Goal: Task Accomplishment & Management: Manage account settings

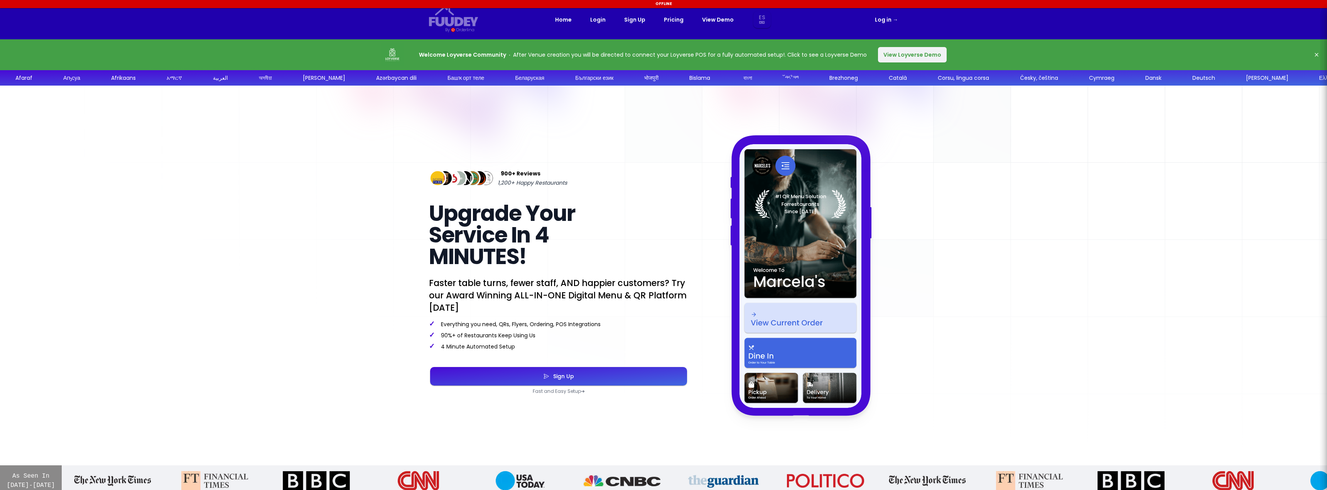
select select "es"
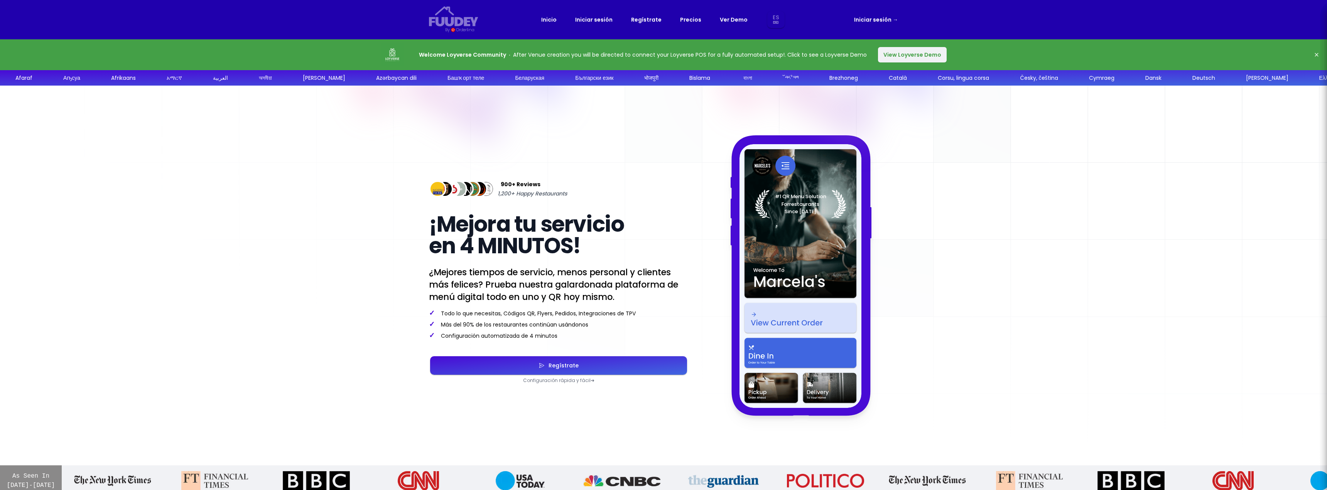
select select "es"
click at [904, 53] on button "View Loyverse Demo" at bounding box center [912, 54] width 69 height 15
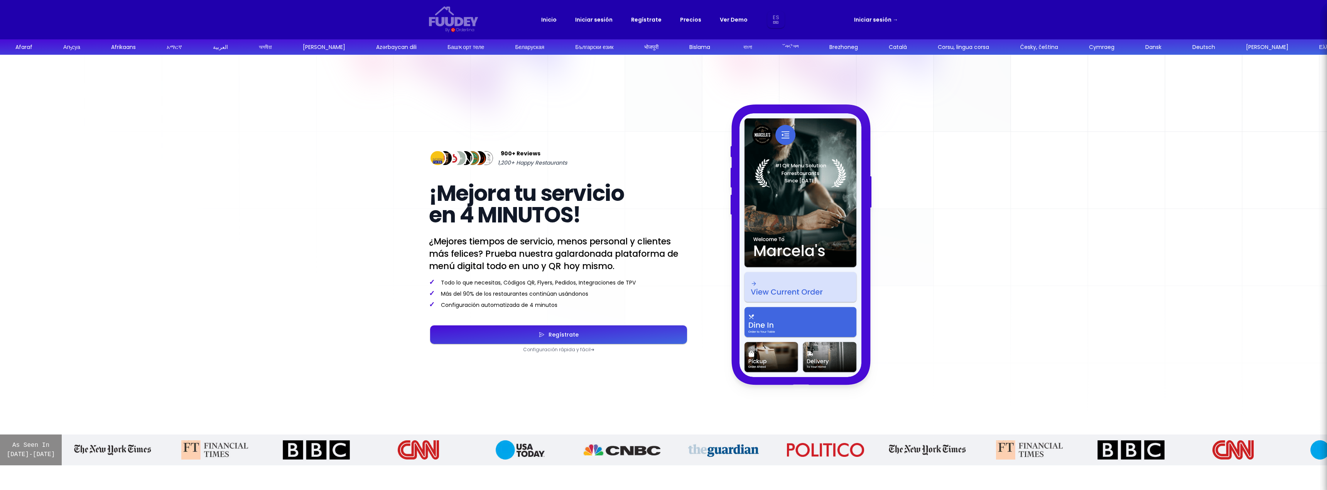
select select "es"
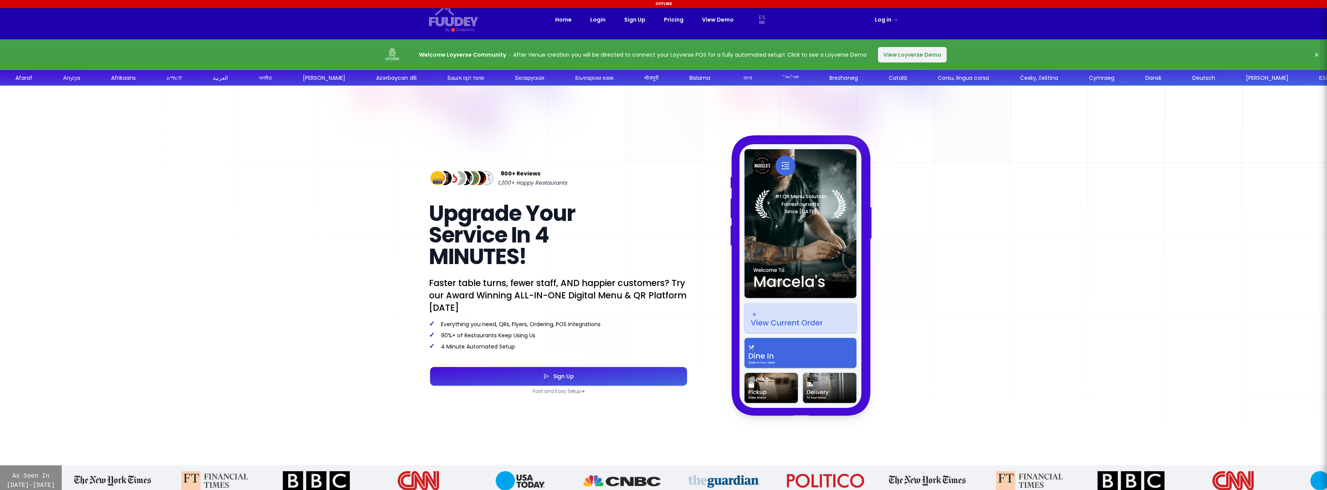
select select "es"
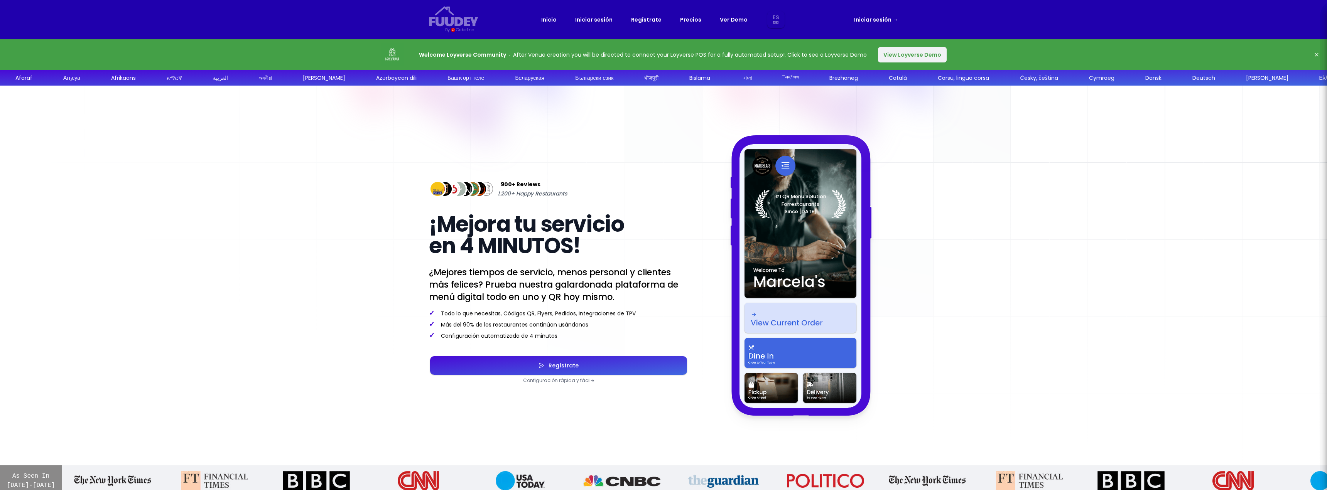
select select "es"
click at [880, 19] on link "Iniciar sesión →" at bounding box center [876, 19] width 44 height 9
select select "es"
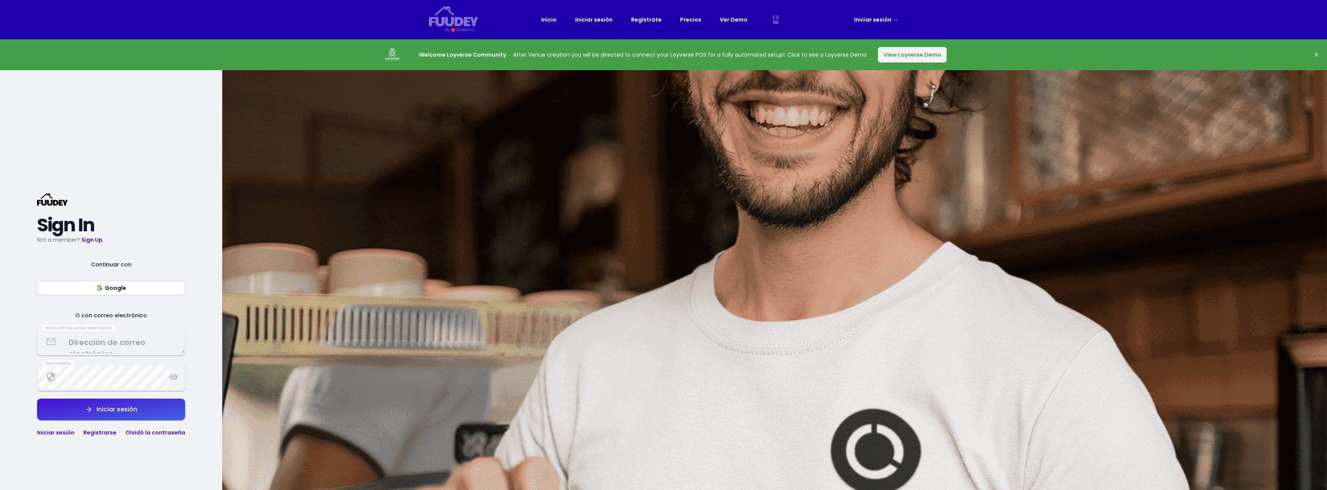
click at [124, 291] on button "Google" at bounding box center [111, 288] width 148 height 15
select select "es"
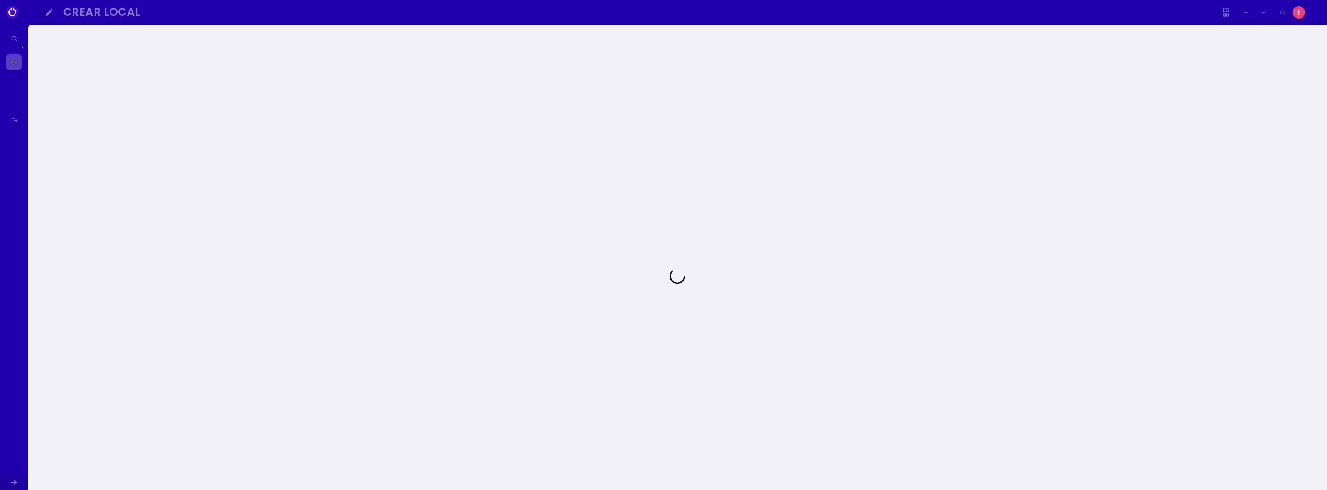
select select "es"
click at [153, 78] on div at bounding box center [107, 89] width 123 height 81
click at [287, 53] on icon at bounding box center [288, 53] width 8 height 8
select select "es"
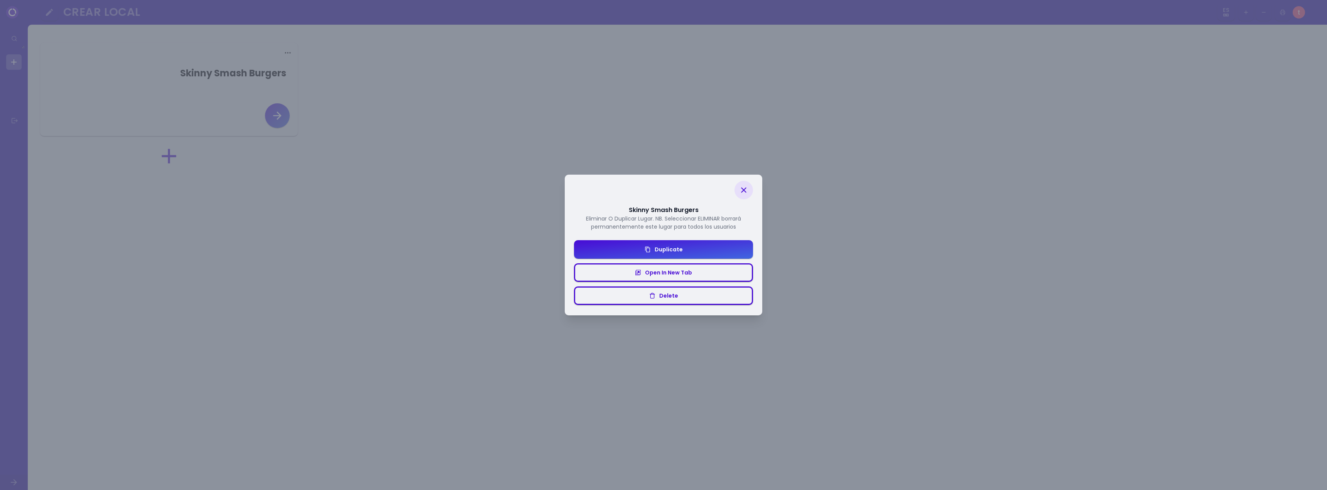
click at [741, 191] on icon at bounding box center [743, 190] width 9 height 9
select select "es"
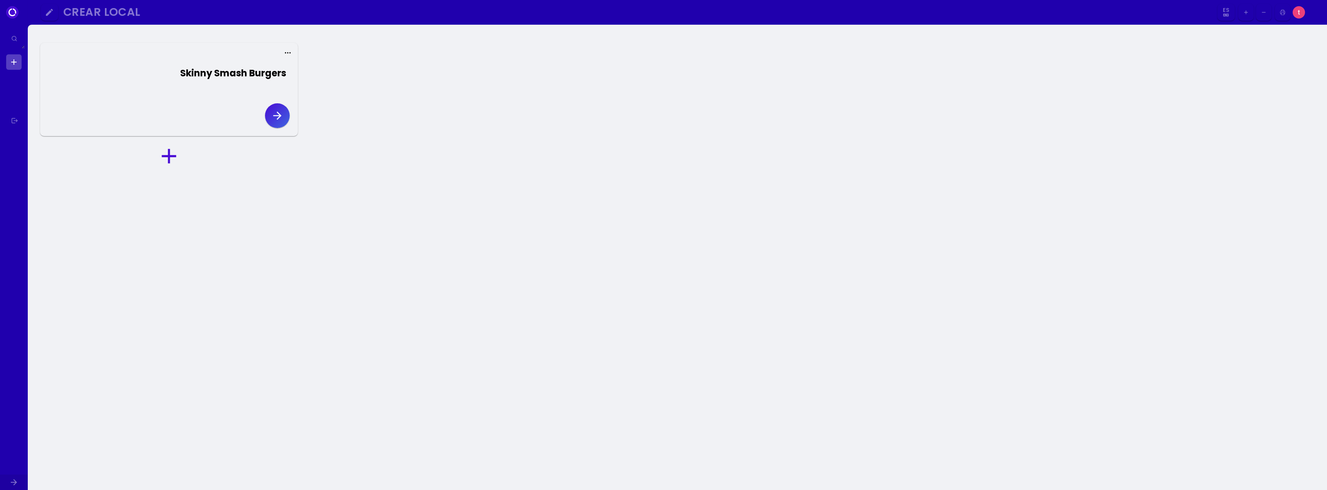
click at [1300, 12] on img at bounding box center [1299, 12] width 12 height 12
click at [1299, 12] on img at bounding box center [1299, 12] width 12 height 12
click at [149, 80] on div at bounding box center [107, 89] width 123 height 81
click at [248, 66] on button "Skinny Smash Burgers" at bounding box center [230, 75] width 123 height 37
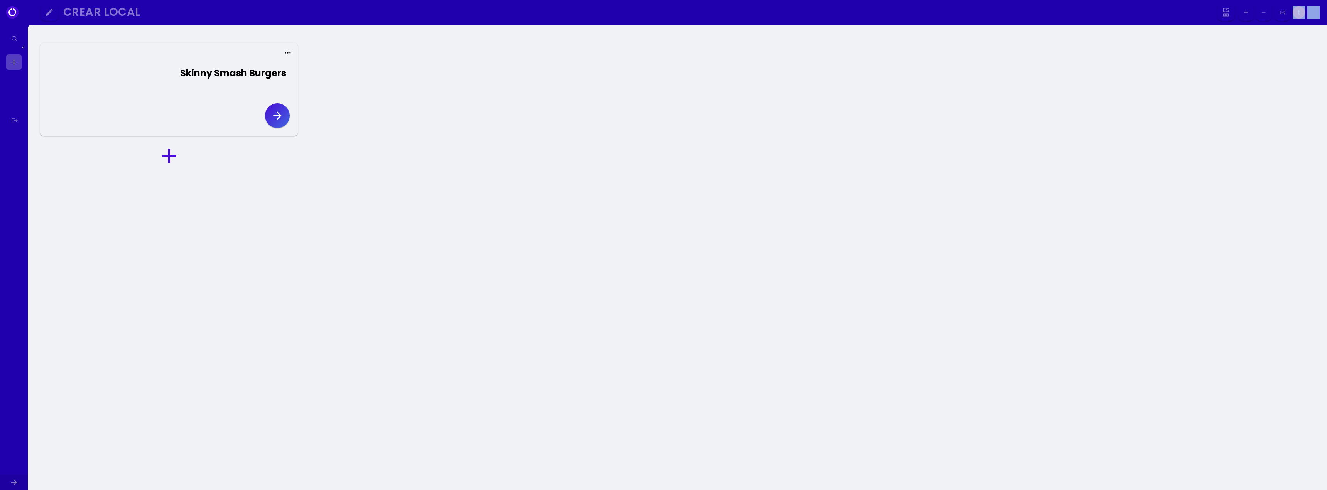
click at [252, 71] on div "Skinny Smash Burgers" at bounding box center [233, 73] width 106 height 14
click at [242, 71] on div "Skinny Smash Burgers" at bounding box center [233, 73] width 106 height 14
select select "es"
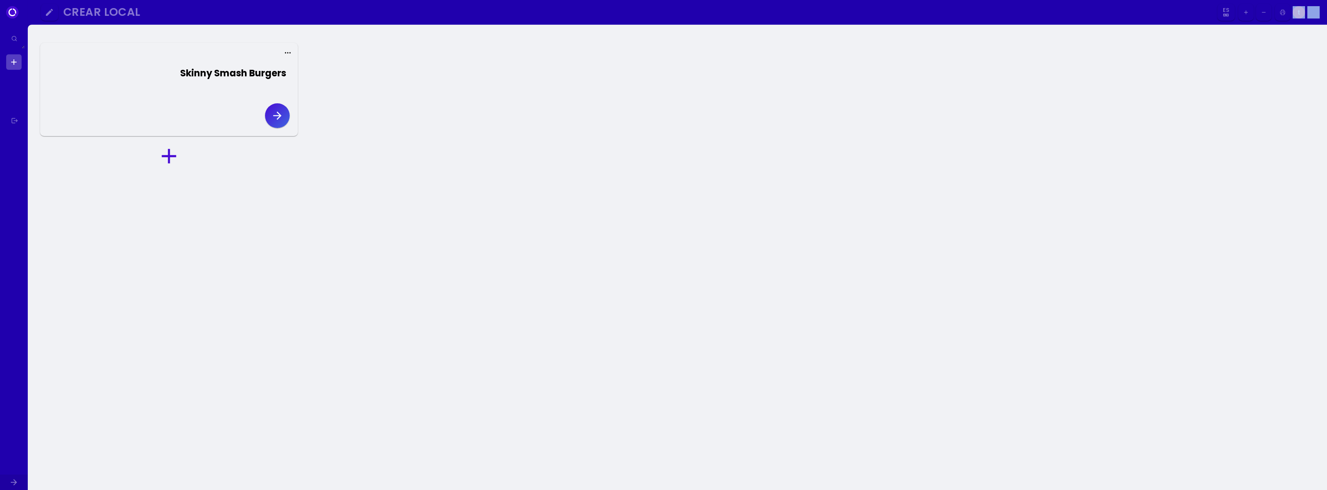
click at [277, 110] on icon "button" at bounding box center [277, 116] width 12 height 12
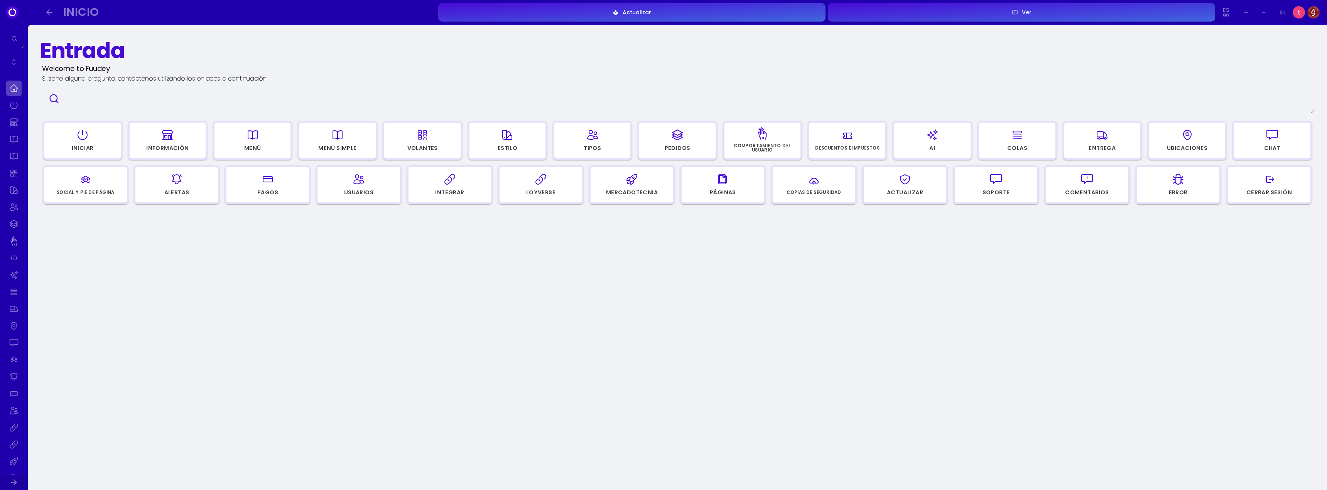
click at [248, 135] on icon "button" at bounding box center [252, 135] width 9 height 8
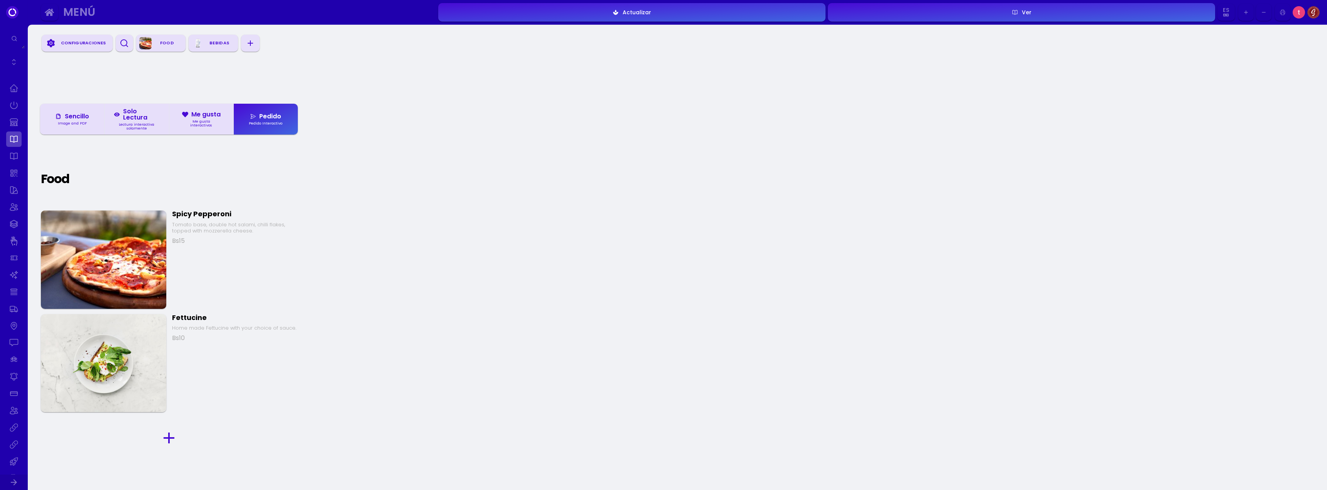
click at [73, 41] on div "Configuraciones" at bounding box center [83, 43] width 52 height 12
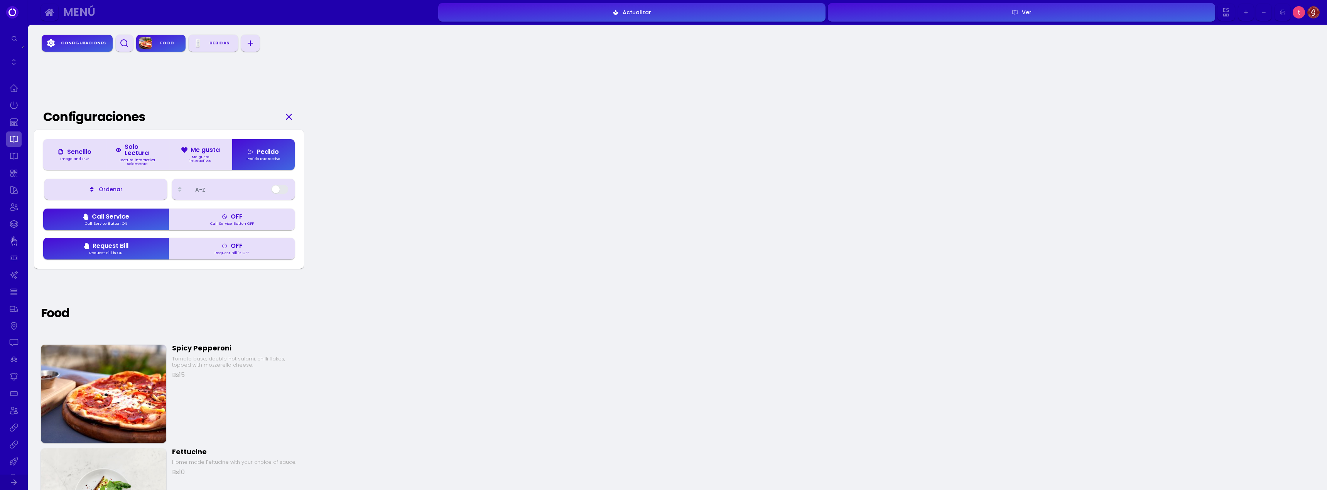
scroll to position [31, 0]
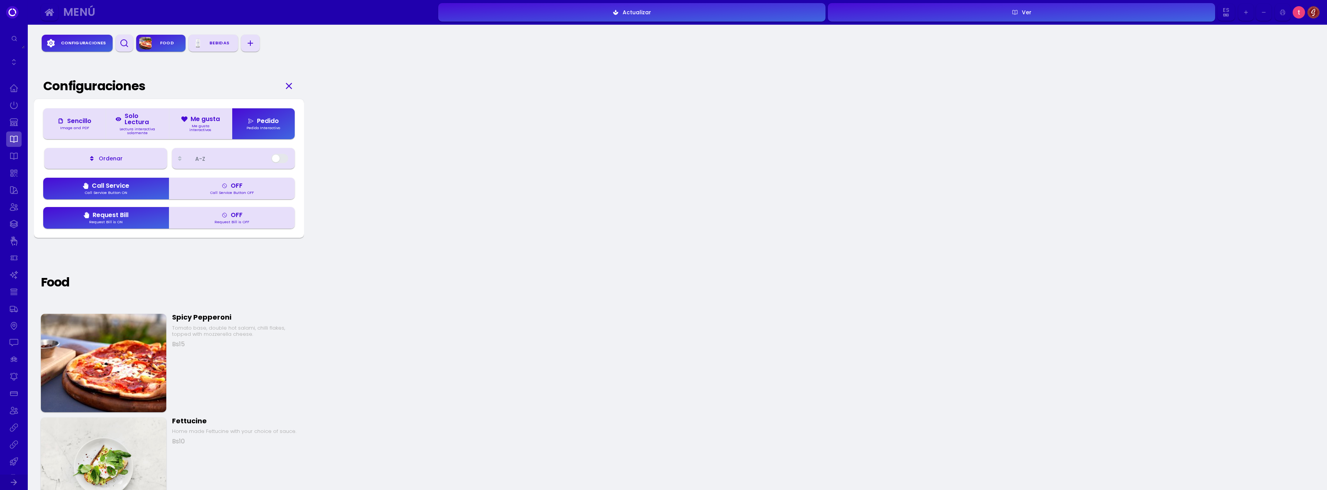
click at [73, 41] on div "Configuraciones" at bounding box center [83, 43] width 52 height 12
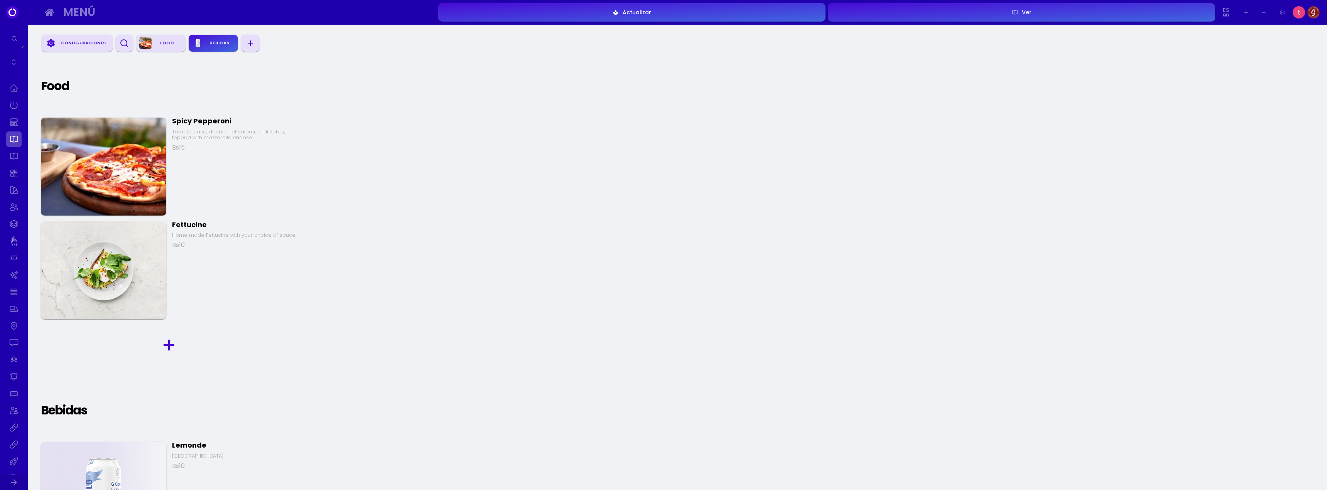
click at [73, 41] on div "Configuraciones" at bounding box center [83, 43] width 52 height 12
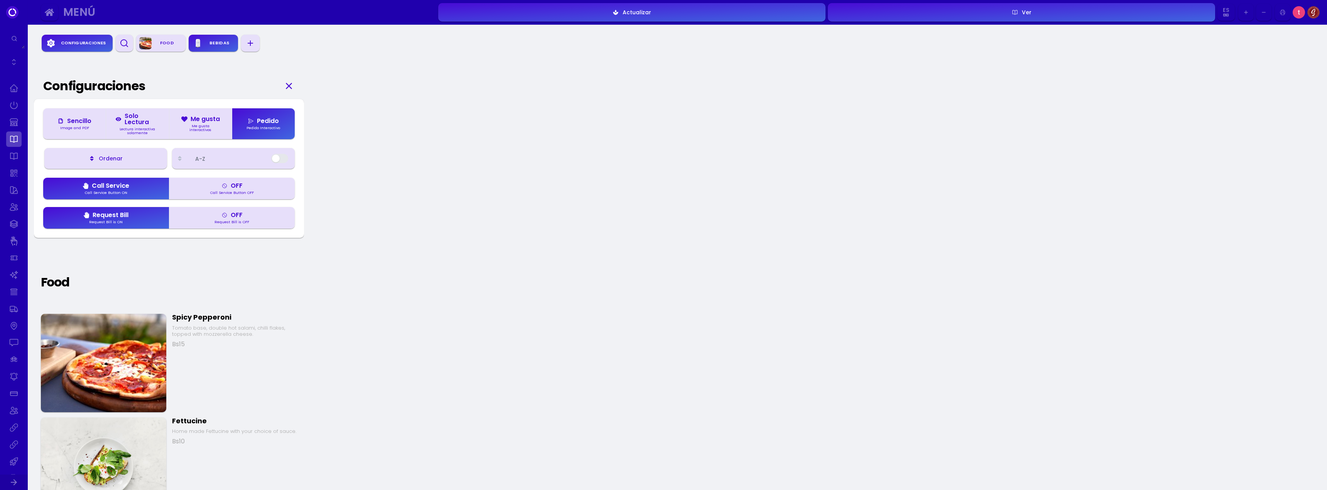
click at [122, 159] on div "Ordenar" at bounding box center [109, 158] width 28 height 5
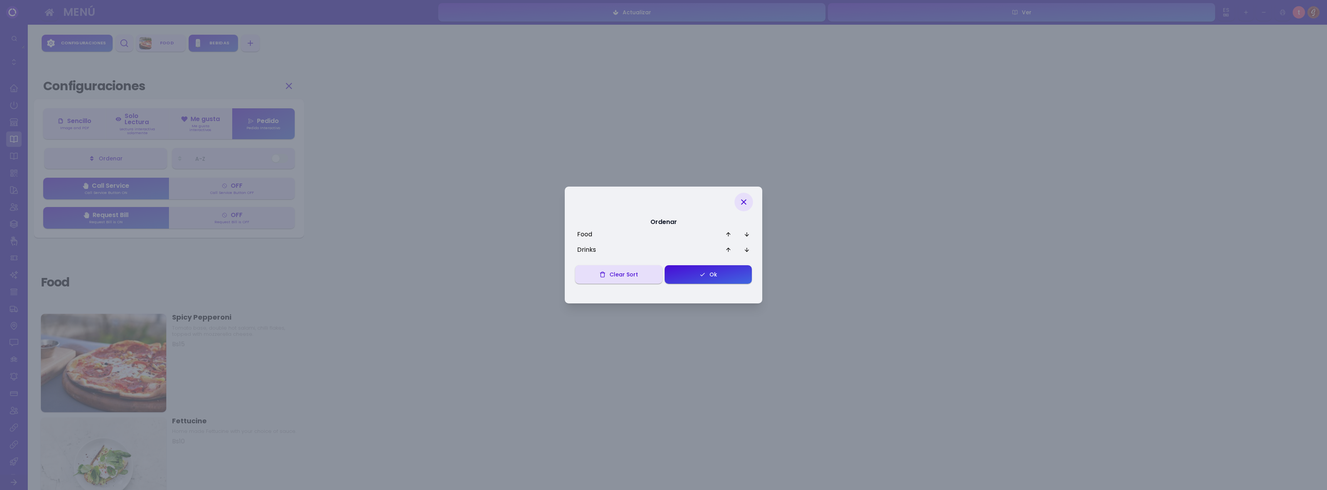
click at [747, 205] on icon at bounding box center [743, 202] width 9 height 9
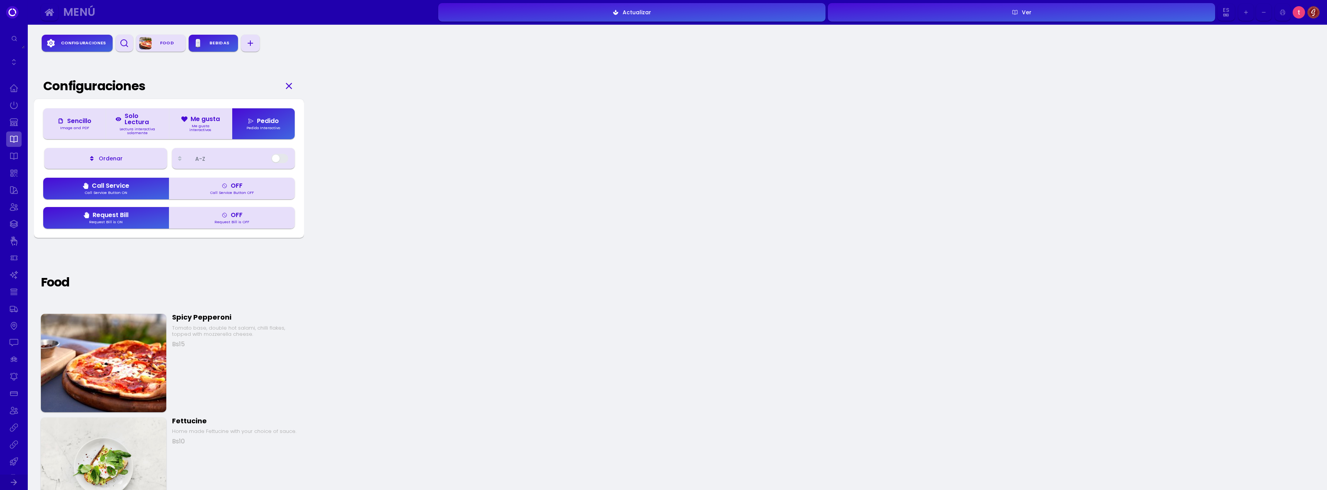
click at [224, 154] on div "A-Z" at bounding box center [233, 159] width 113 height 12
click at [238, 157] on div "A-Z" at bounding box center [230, 158] width 70 height 5
click at [83, 47] on div "Configuraciones" at bounding box center [83, 43] width 52 height 12
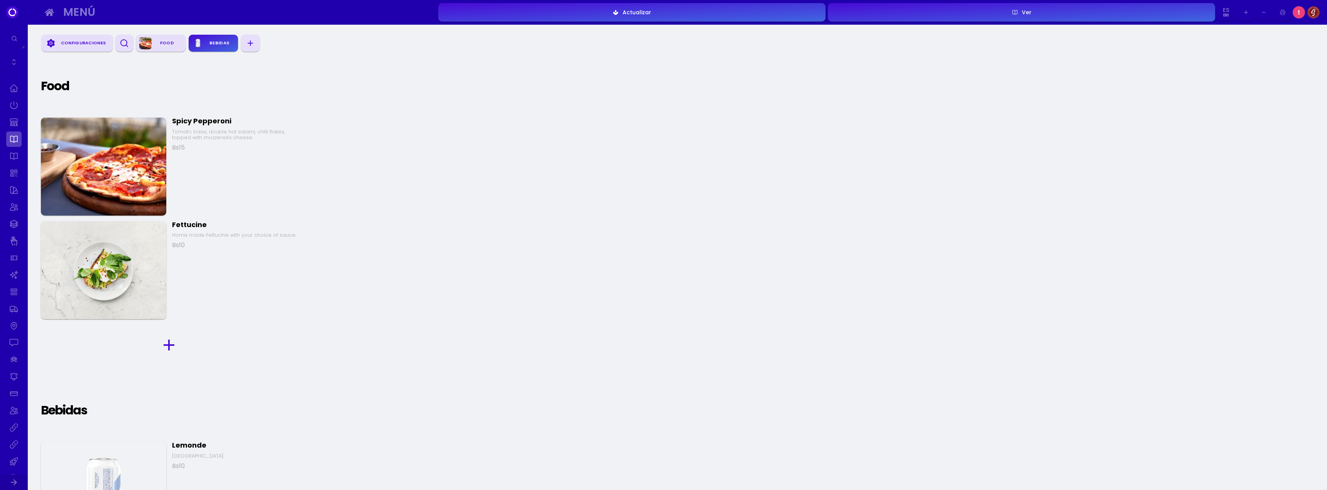
click at [122, 44] on icon "button" at bounding box center [124, 43] width 9 height 9
click at [259, 53] on div "Configuraciones Food Bebidas" at bounding box center [697, 43] width 1327 height 22
click at [254, 46] on div "Food" at bounding box center [265, 43] width 31 height 12
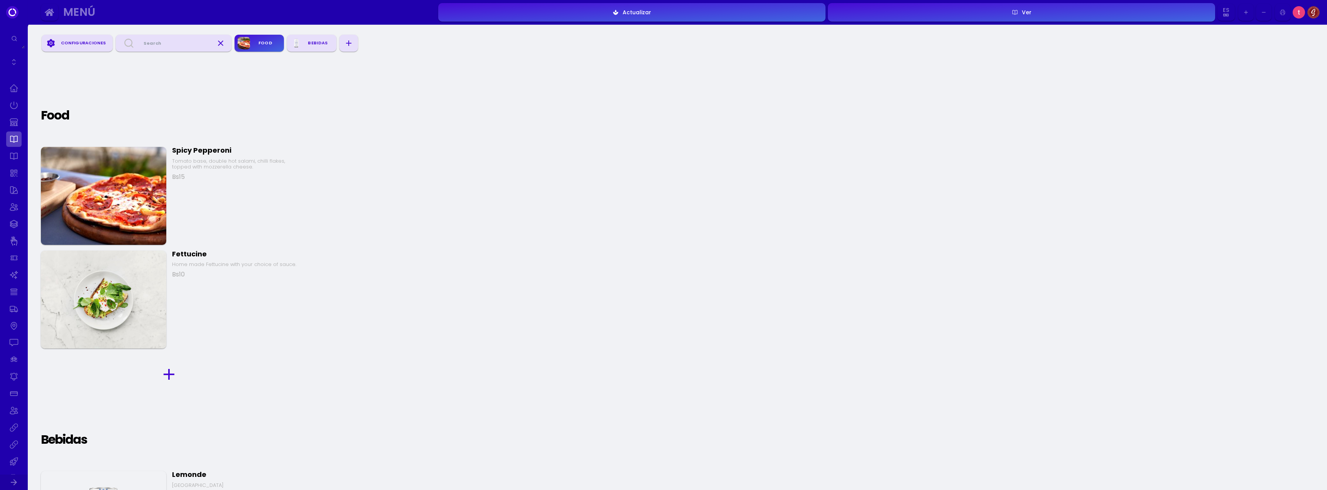
scroll to position [0, 0]
click at [68, 115] on div "Food" at bounding box center [55, 117] width 28 height 19
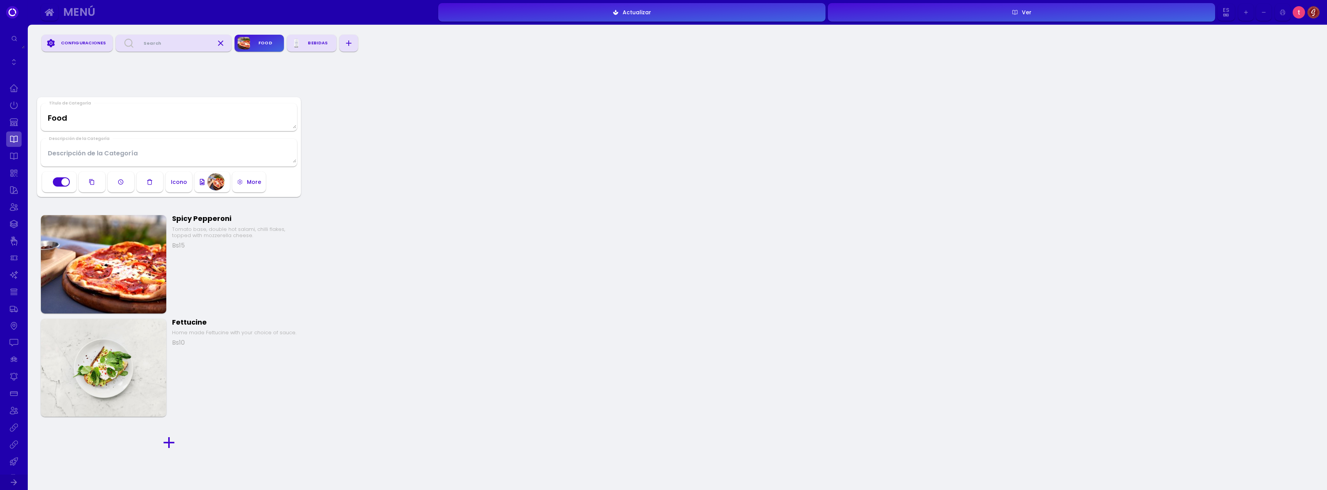
drag, startPoint x: 485, startPoint y: 129, endPoint x: 546, endPoint y: 132, distance: 60.6
click at [490, 129] on div "Configuraciones Food Bebidas Título de Categoría Food Descripción de la Categor…" at bounding box center [678, 466] width 1300 height 883
click at [684, 127] on div "Configuraciones Food Bebidas Título de Categoría Food Descripción de la Categor…" at bounding box center [678, 466] width 1300 height 883
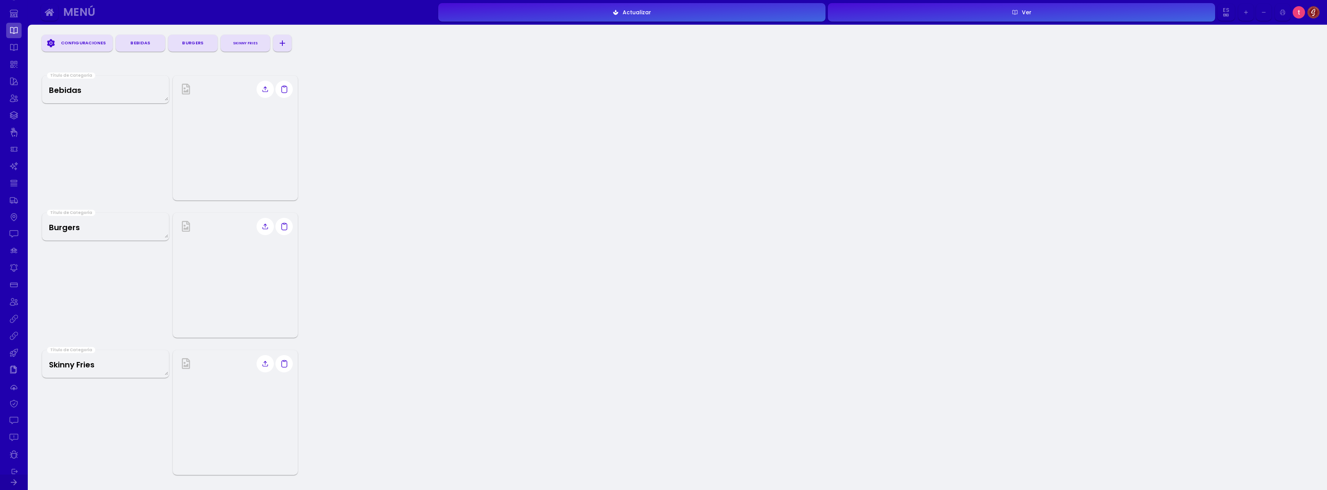
scroll to position [154, 0]
click at [14, 260] on link at bounding box center [13, 256] width 15 height 15
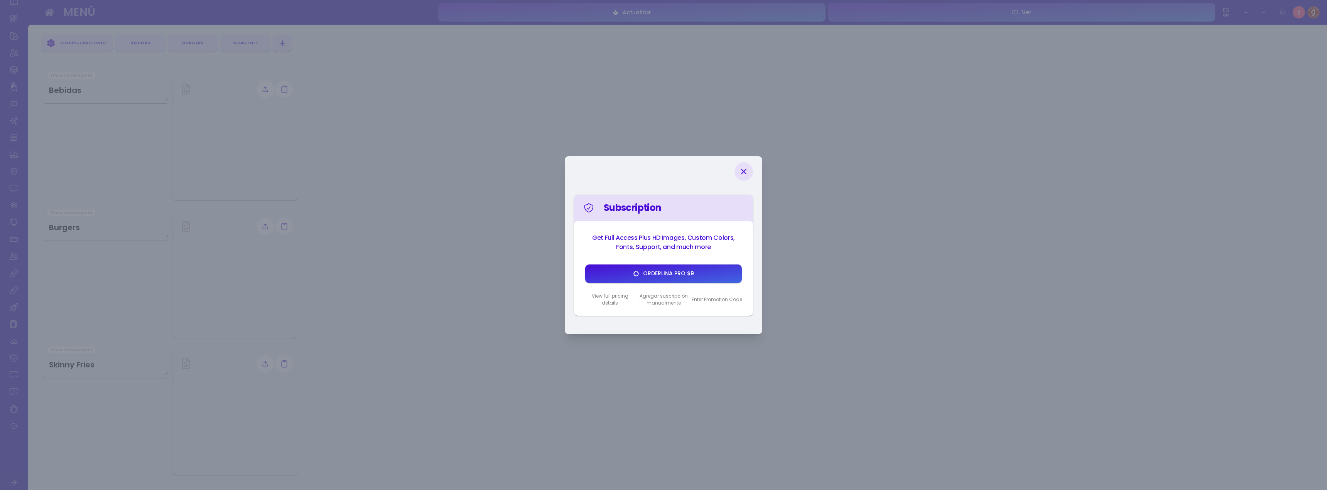
click at [746, 174] on icon at bounding box center [743, 171] width 5 height 5
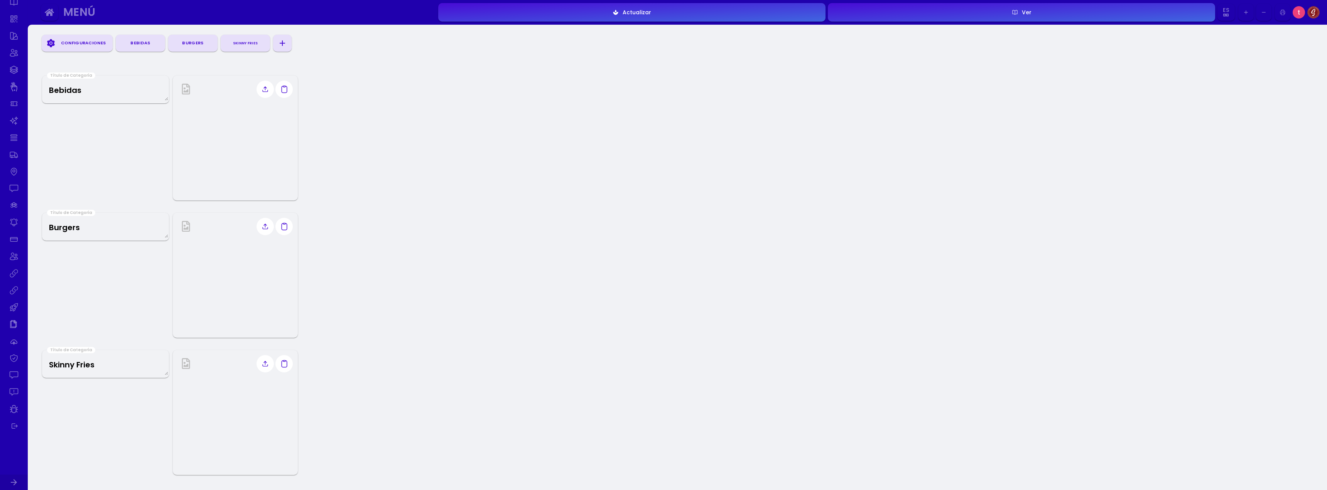
click at [50, 14] on icon "button" at bounding box center [49, 12] width 9 height 9
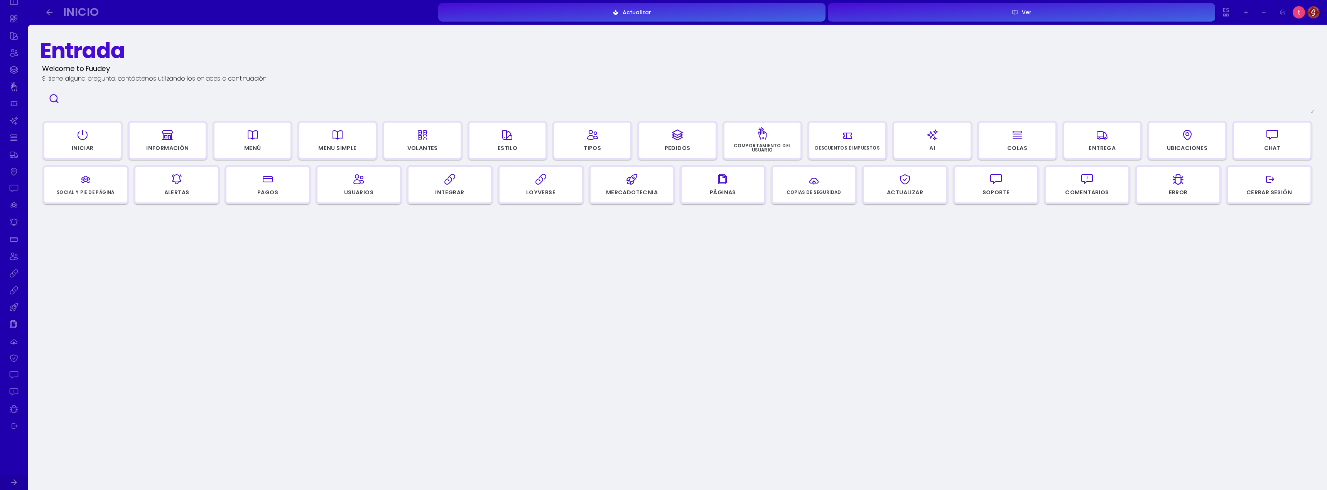
click at [546, 188] on icon "button" at bounding box center [541, 179] width 12 height 39
select select "22264c18-dc1b-4546-b4ff-eeef016a7668"
select select "d94ee364-1e76-4512-9688-9cecd0a55856"
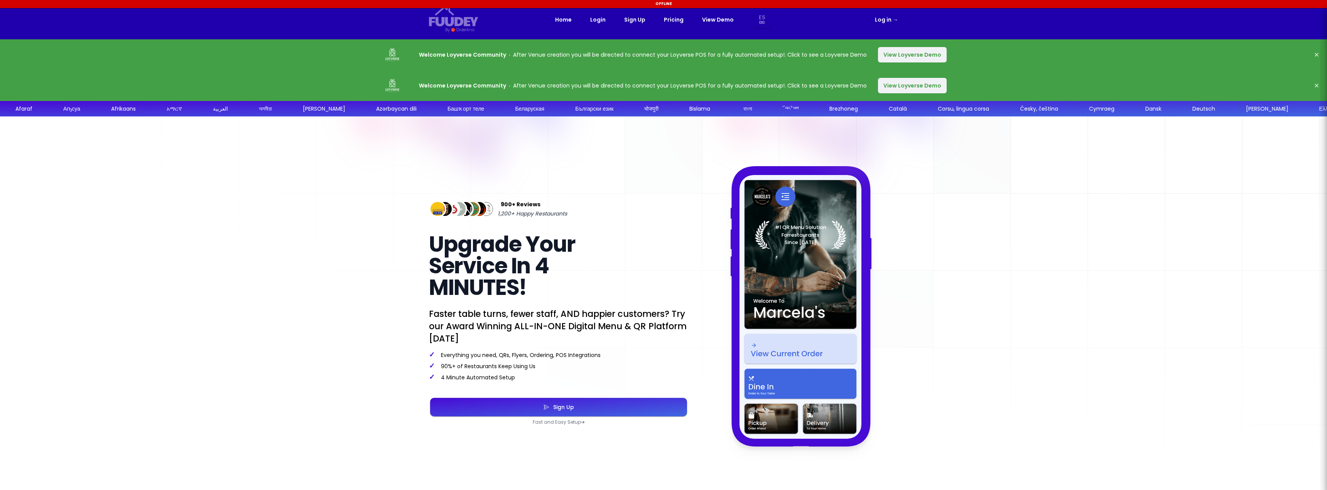
select select "es"
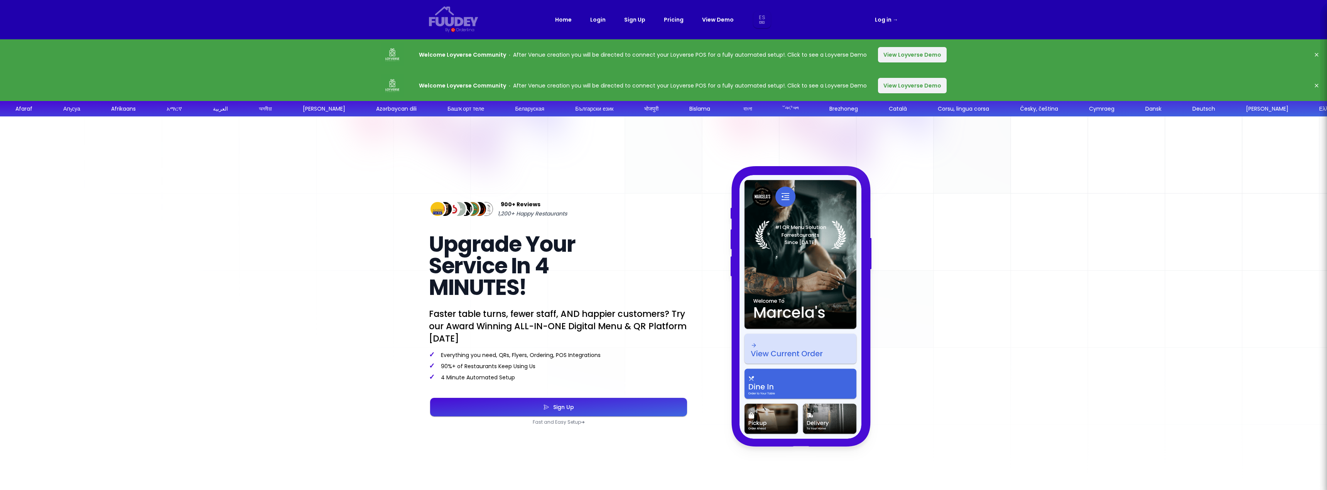
select select "es"
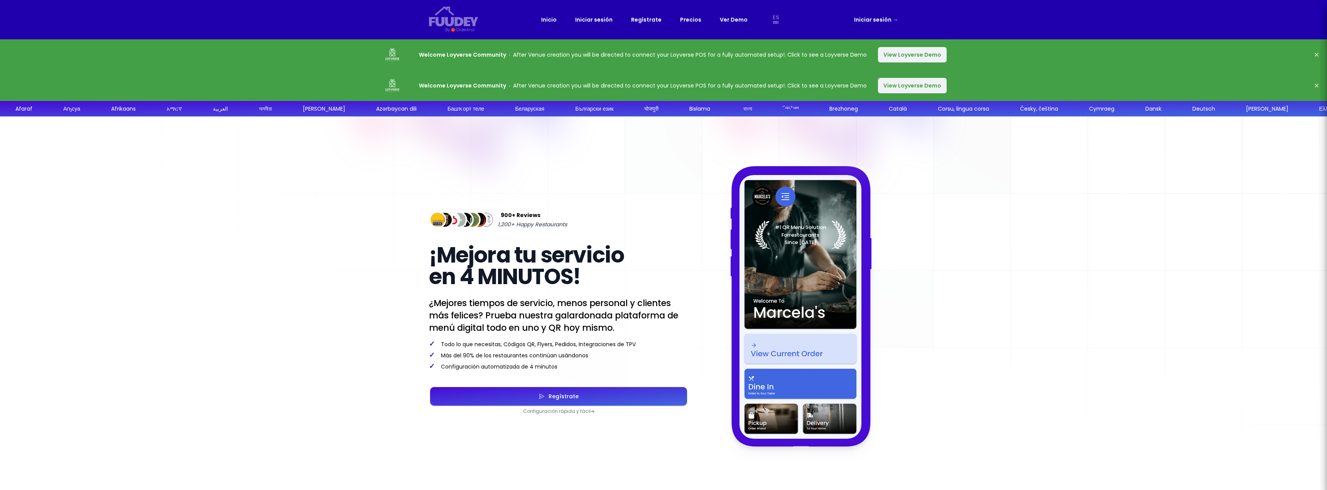
select select "es"
click at [727, 59] on p "Welcome Loyverse Community After Venue creation you will be directed to connect…" at bounding box center [643, 54] width 448 height 9
select select "es"
drag, startPoint x: 517, startPoint y: 53, endPoint x: 782, endPoint y: 59, distance: 265.1
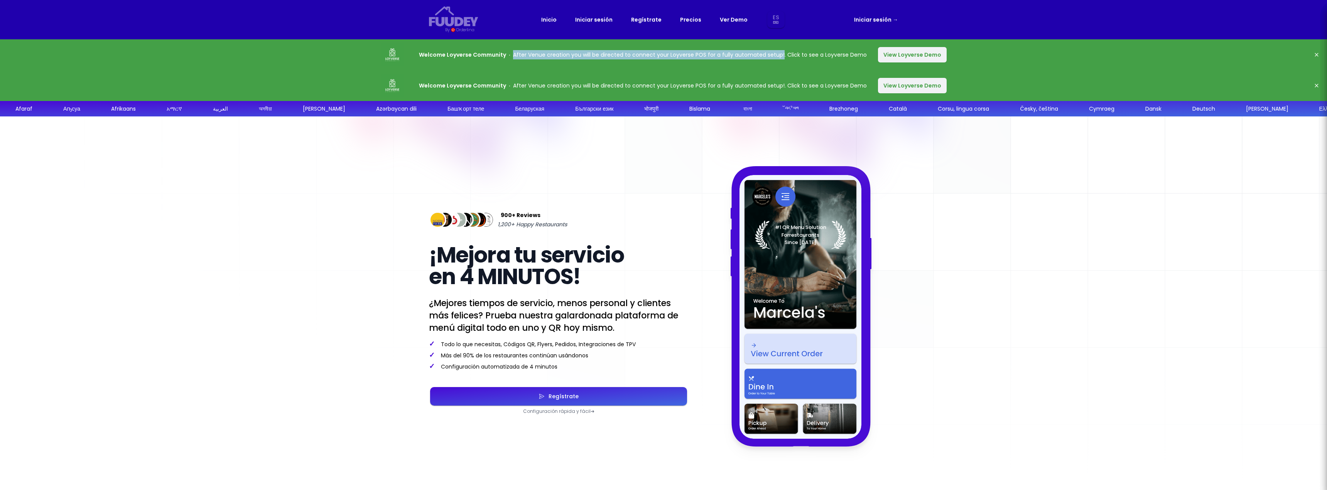
click at [782, 59] on p "Welcome Loyverse Community After Venue creation you will be directed to connect…" at bounding box center [643, 54] width 448 height 9
copy p "After Venue creation you will be directed to connect your Loyverse POS for a fu…"
select select "es"
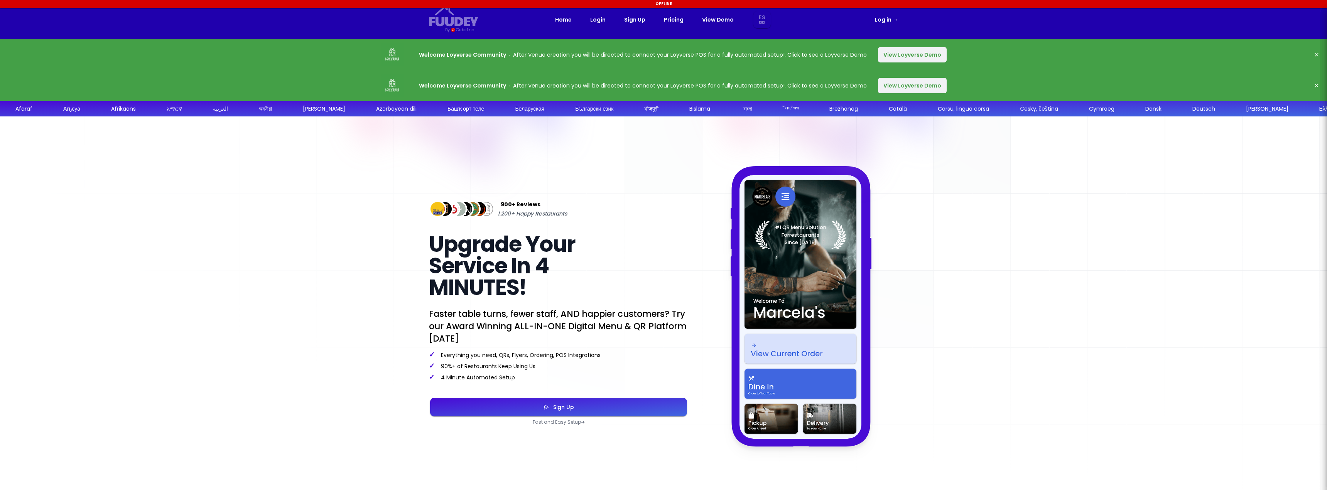
select select "es"
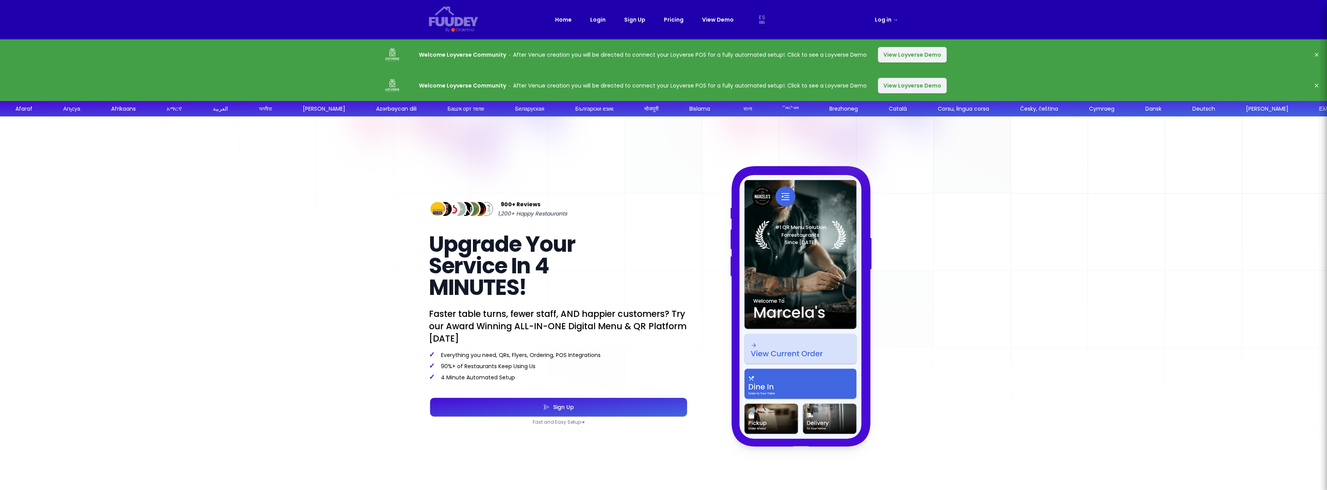
select select "es"
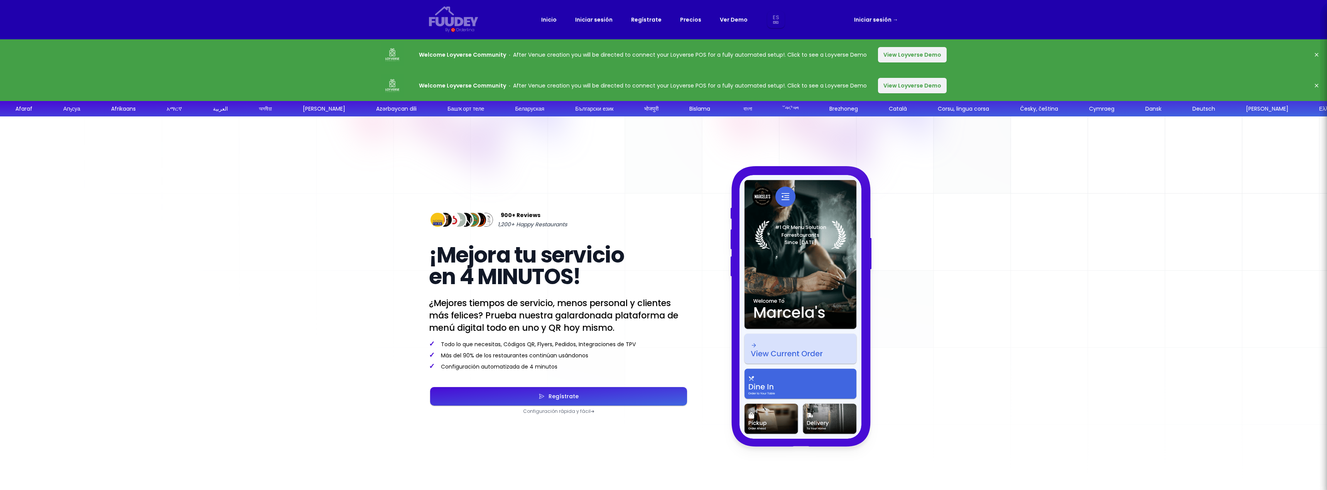
select select "es"
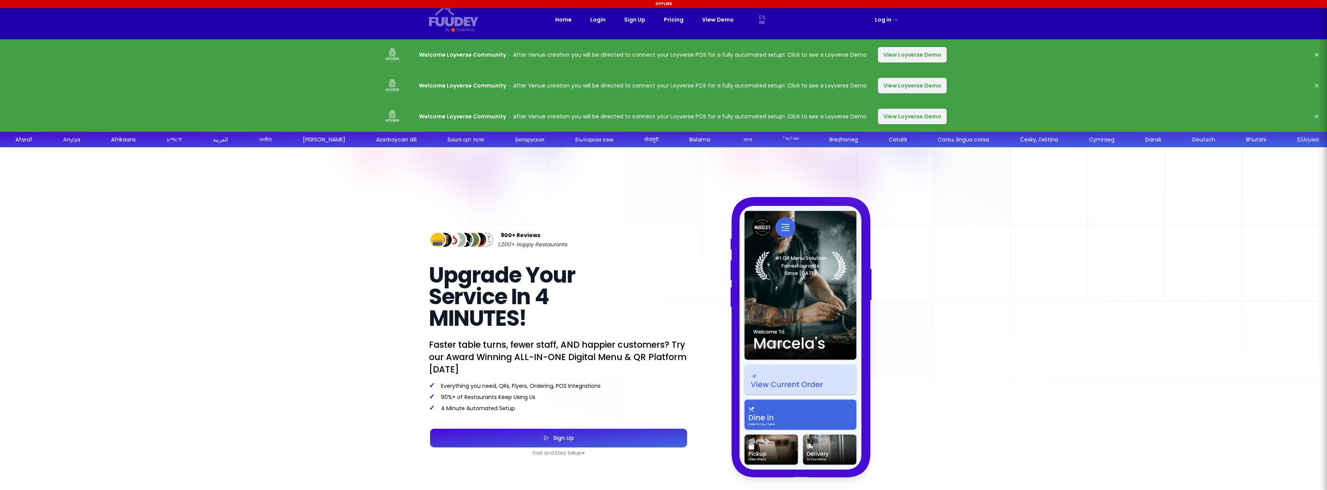
select select "es"
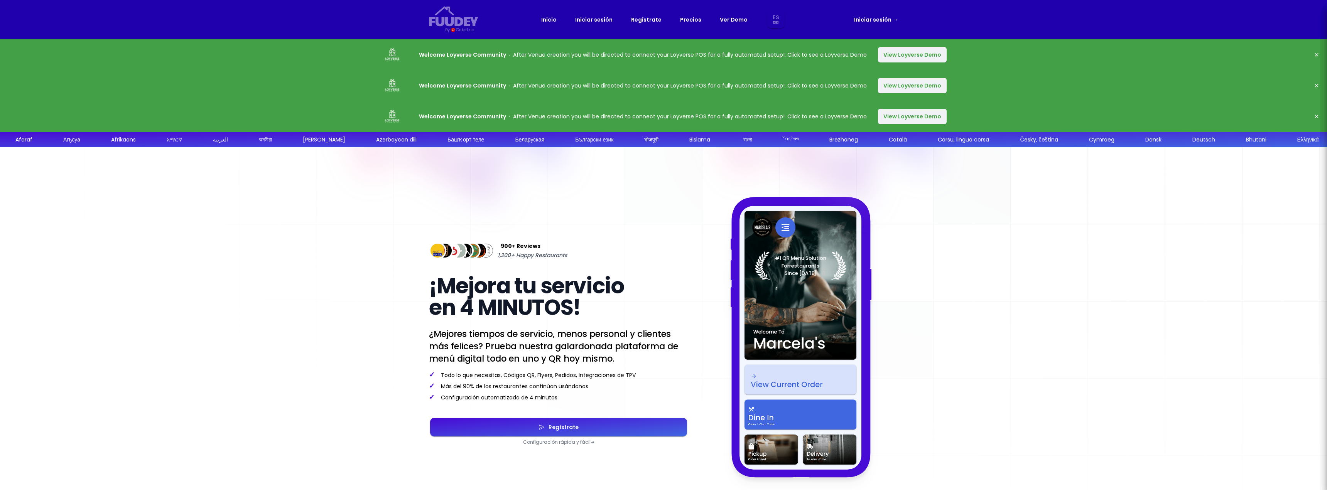
select select "es"
click at [902, 56] on button "View Loyverse Demo" at bounding box center [912, 54] width 69 height 15
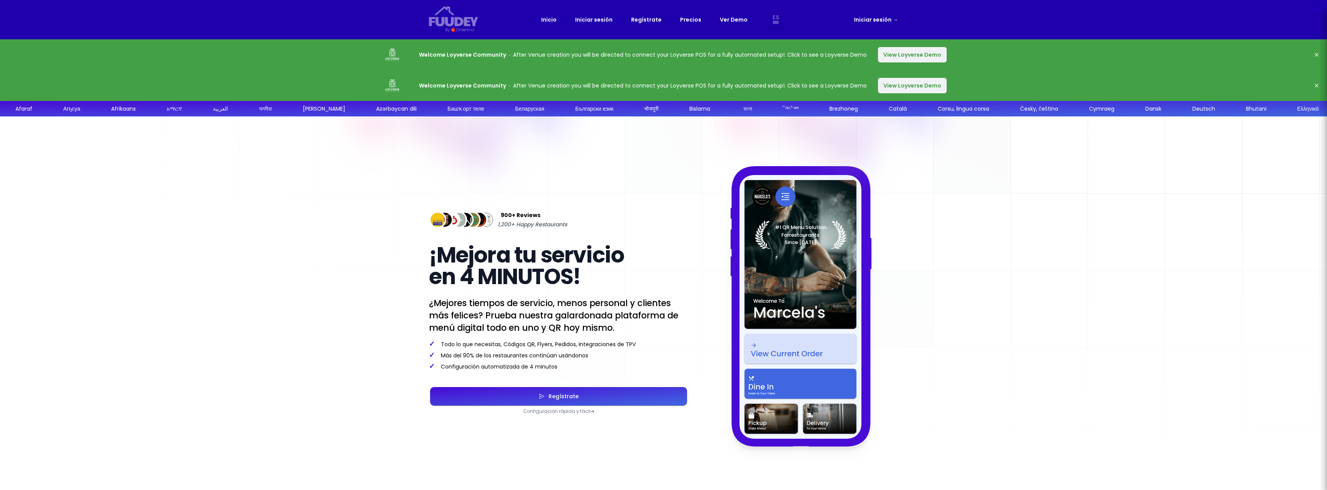
select select "es"
